Goal: Obtain resource: Download file/media

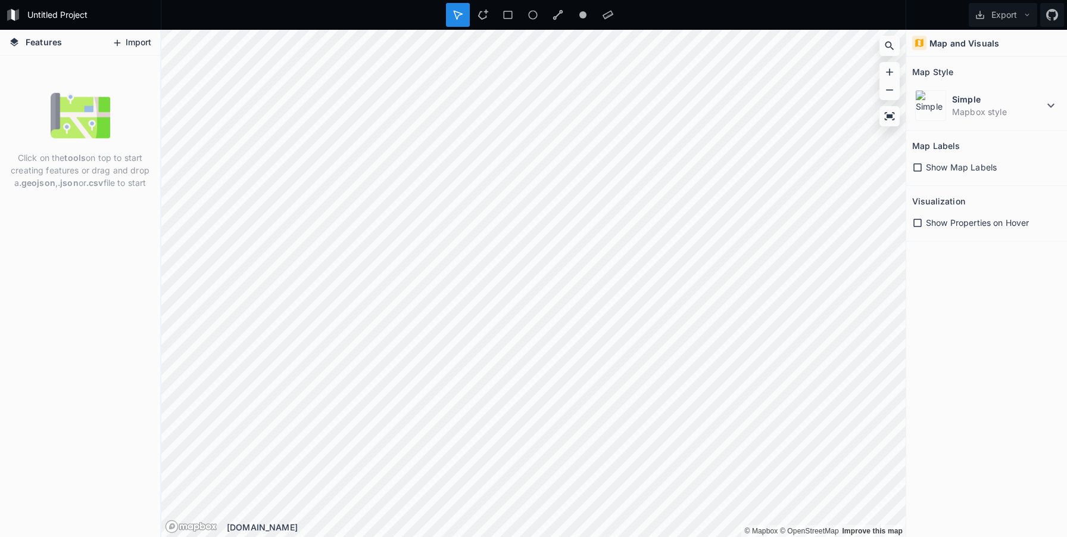
click at [123, 42] on icon at bounding box center [117, 43] width 11 height 11
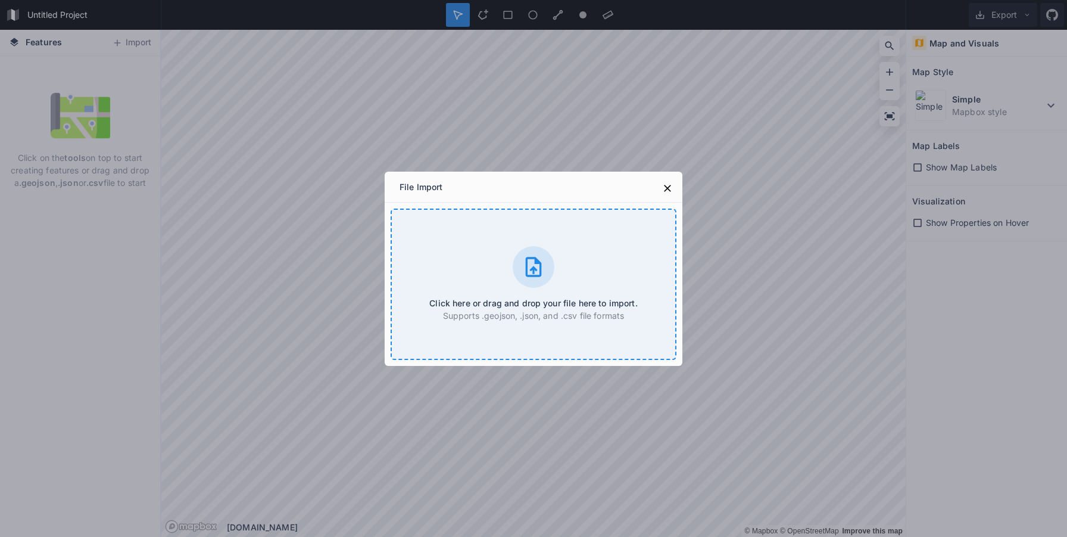
click at [441, 211] on div "Click here or drag and drop your file here to import. Supports .geojson, .json,…" at bounding box center [534, 283] width 286 height 151
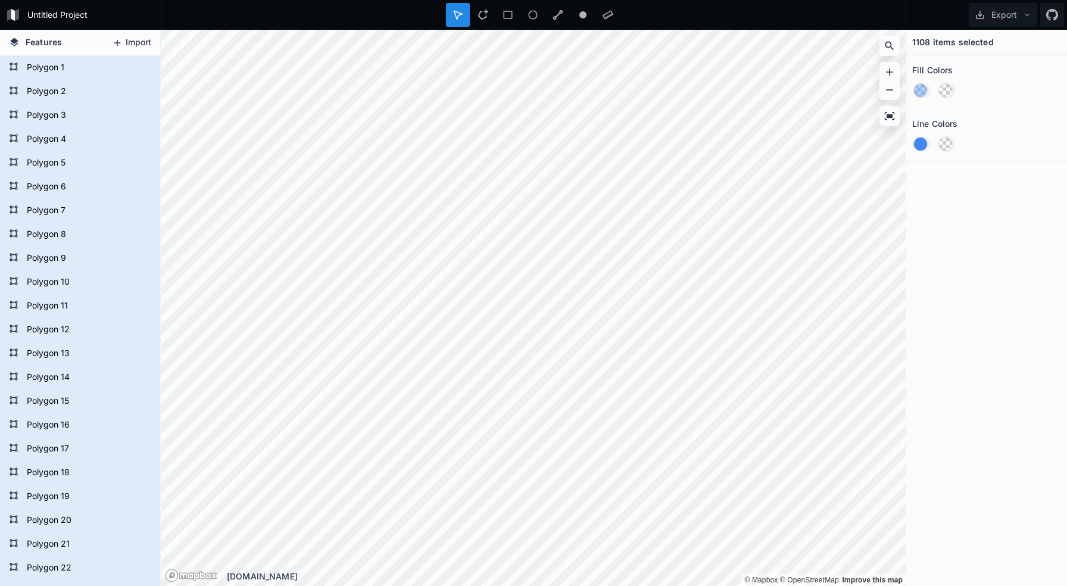
click at [131, 39] on button "Import" at bounding box center [131, 42] width 51 height 19
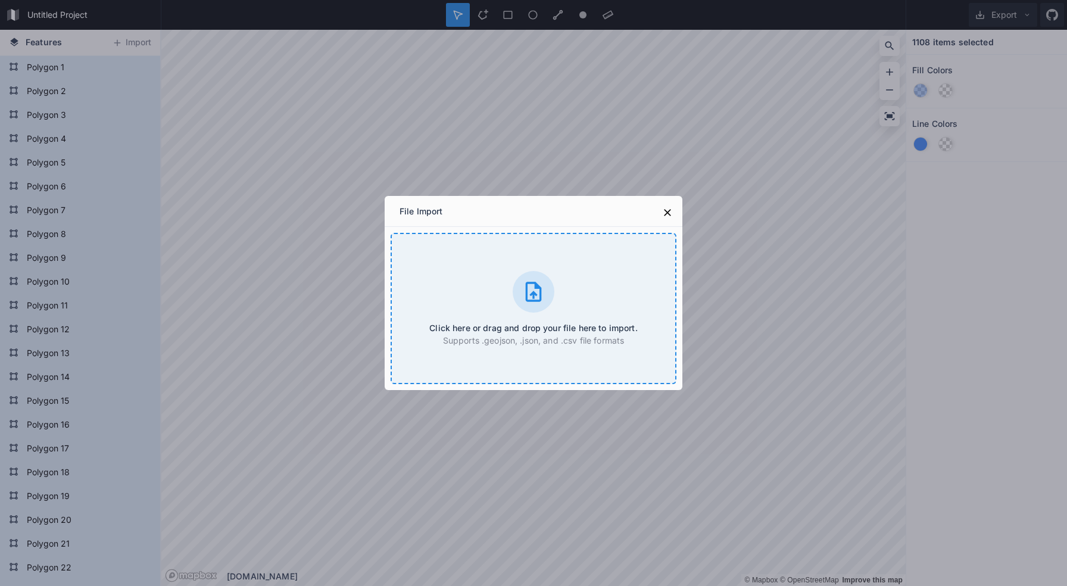
click at [521, 328] on h4 "Click here or drag and drop your file here to import." at bounding box center [533, 328] width 208 height 13
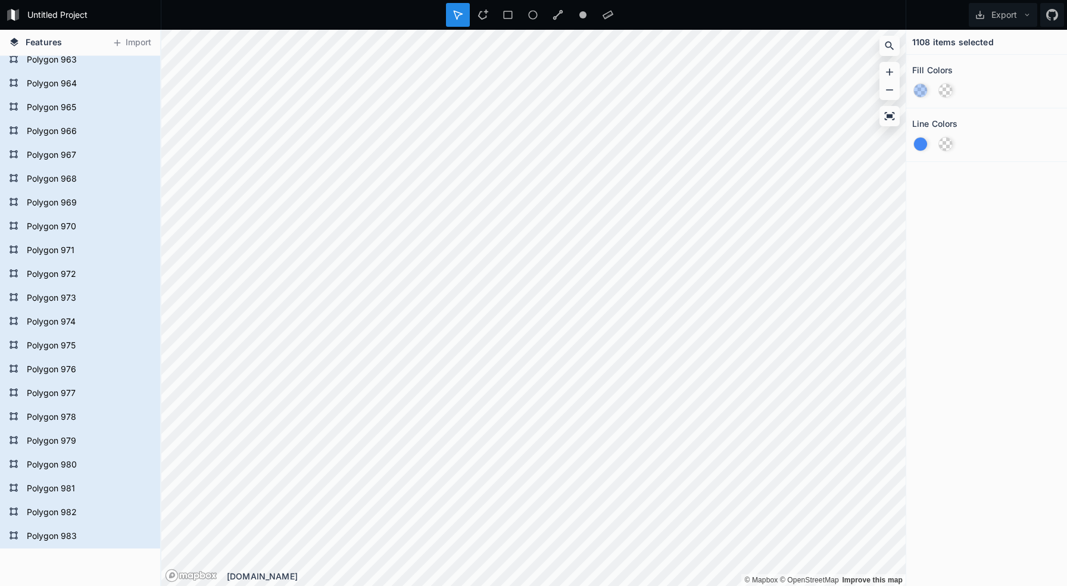
scroll to position [23794, 0]
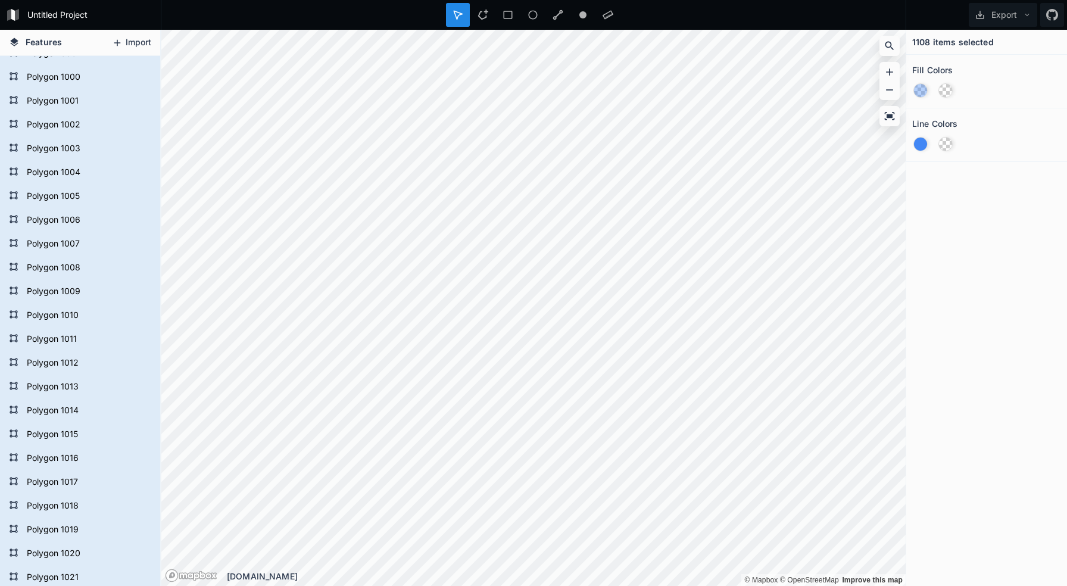
click at [130, 48] on button "Import" at bounding box center [131, 42] width 51 height 19
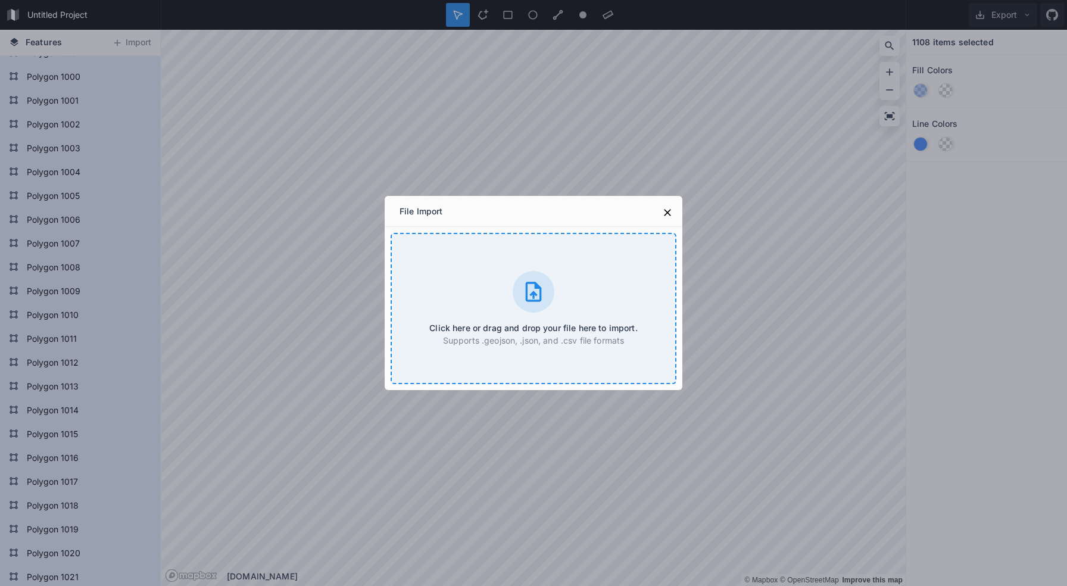
click at [521, 330] on h4 "Click here or drag and drop your file here to import." at bounding box center [533, 328] width 208 height 13
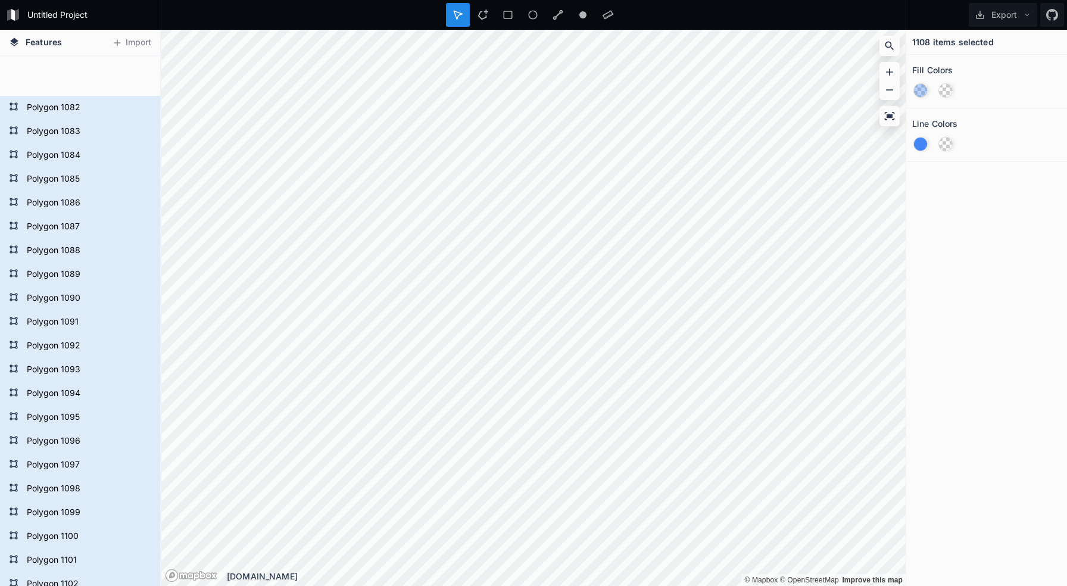
scroll to position [26049, 0]
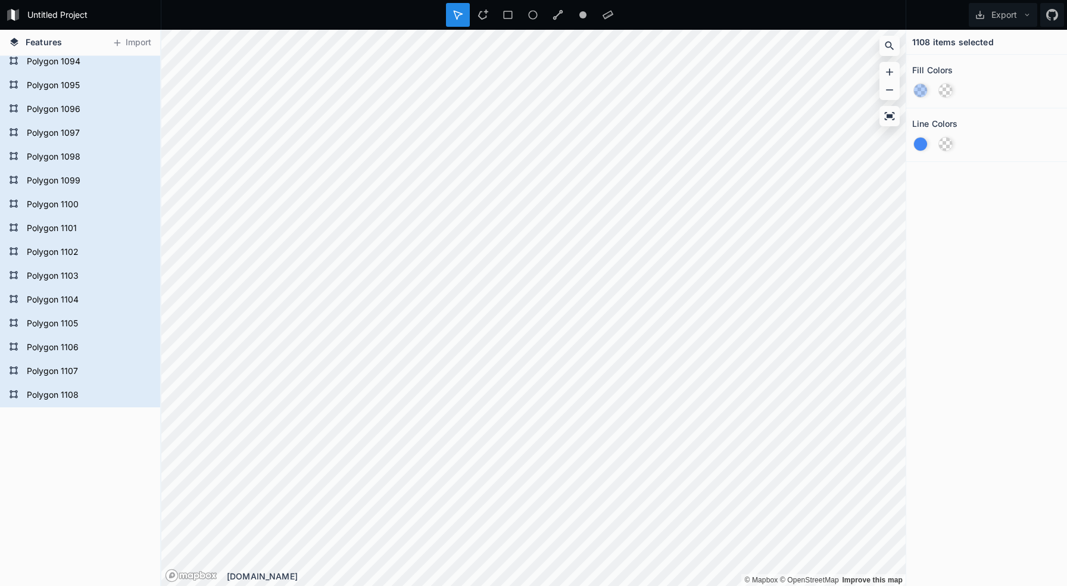
click at [32, 42] on span "Features" at bounding box center [44, 42] width 36 height 13
click at [18, 41] on icon at bounding box center [14, 42] width 11 height 11
click at [51, 8] on form "Untitled Project" at bounding box center [90, 15] width 135 height 18
click at [1021, 18] on button "Export" at bounding box center [1003, 15] width 69 height 24
click at [973, 250] on div "1108 items selected Fill Colors Line Colors" at bounding box center [987, 308] width 161 height 556
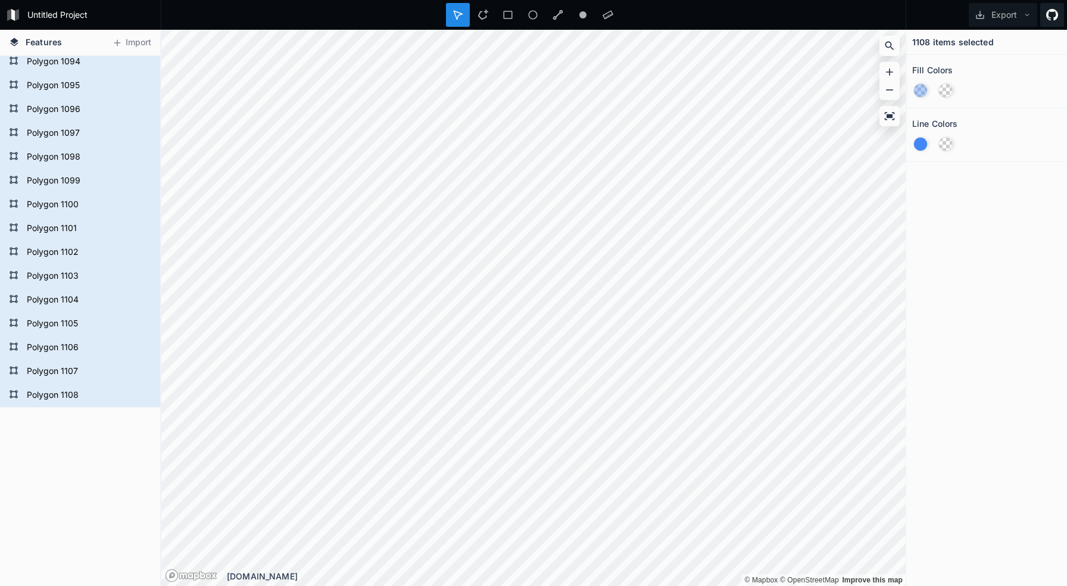
click at [1054, 18] on icon at bounding box center [1053, 15] width 12 height 12
click at [12, 42] on icon at bounding box center [14, 42] width 11 height 11
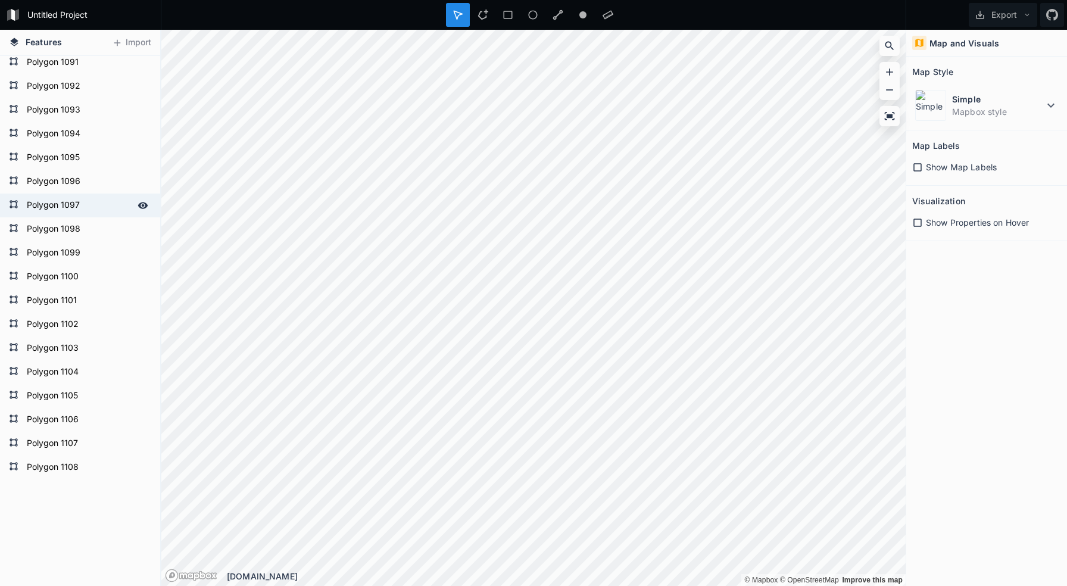
scroll to position [25905, 0]
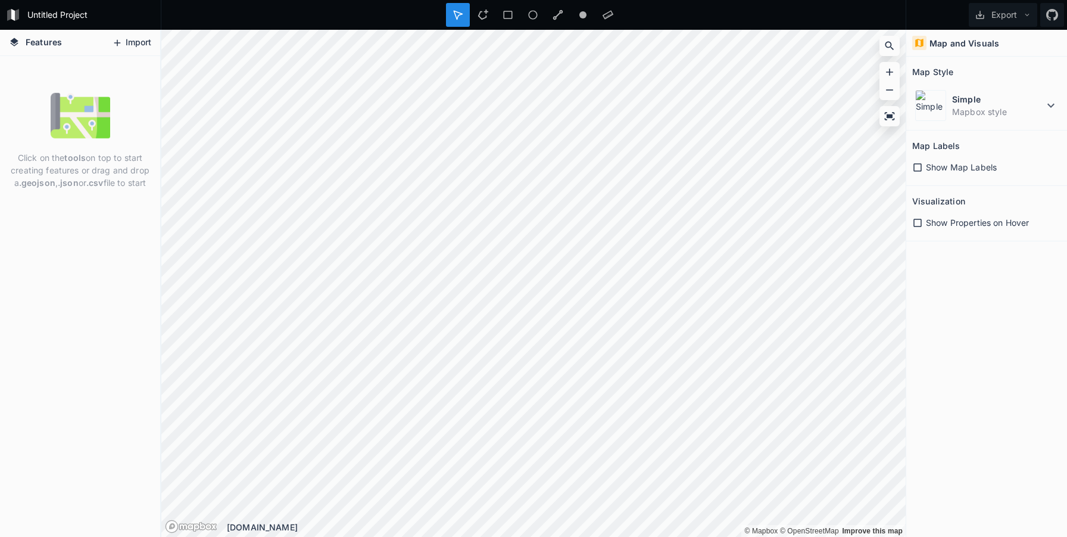
click at [127, 42] on button "Import" at bounding box center [131, 42] width 51 height 19
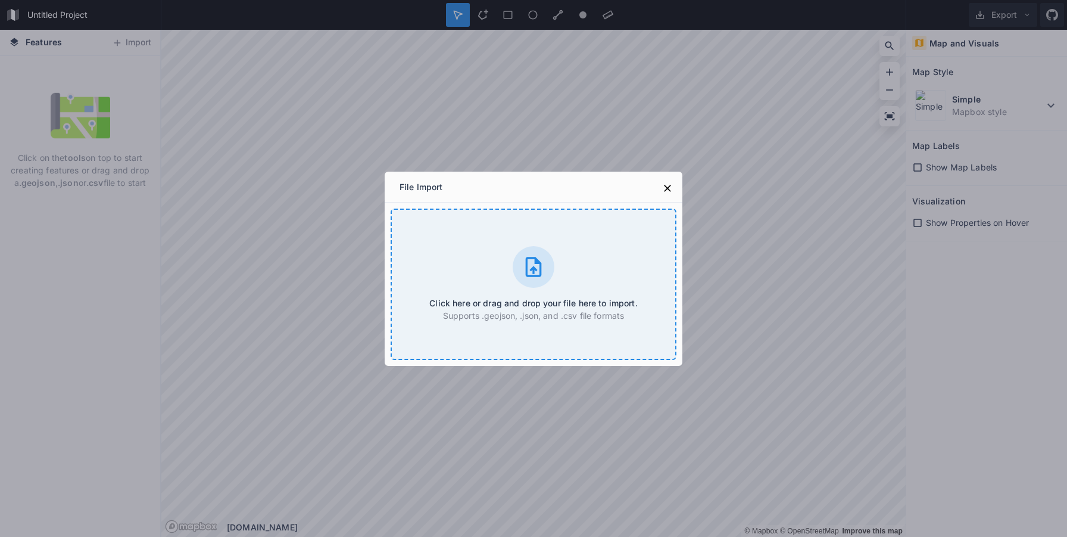
click at [533, 274] on icon at bounding box center [534, 267] width 24 height 24
